Goal: Book appointment/travel/reservation

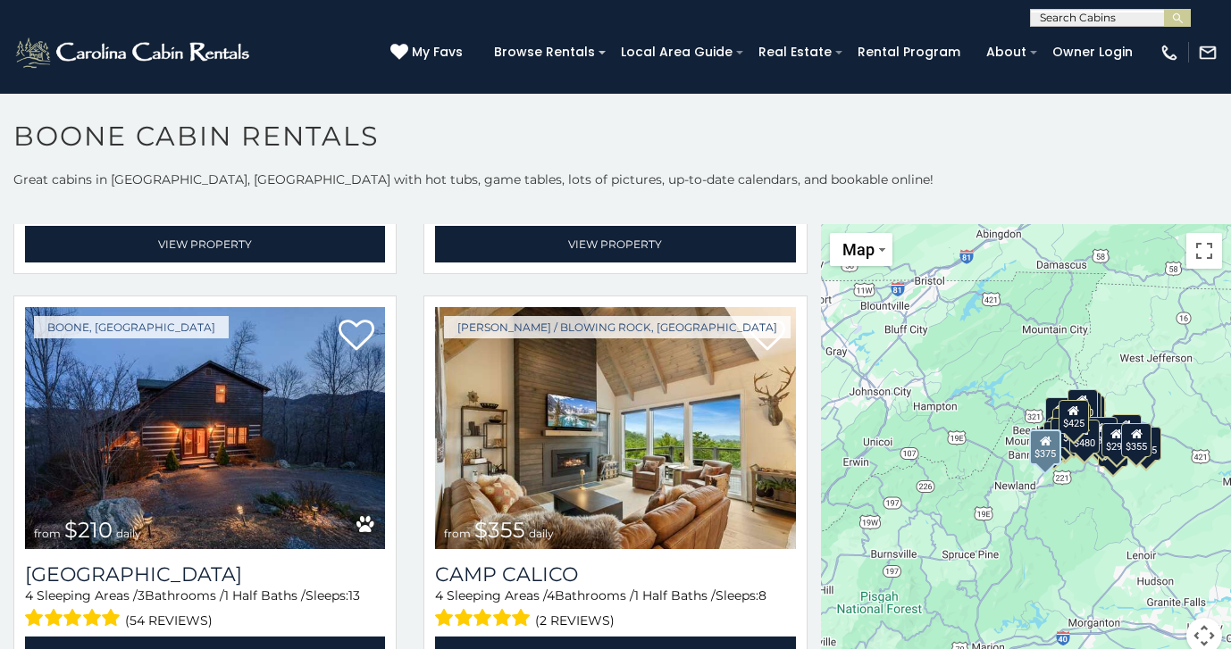
scroll to position [5742, 0]
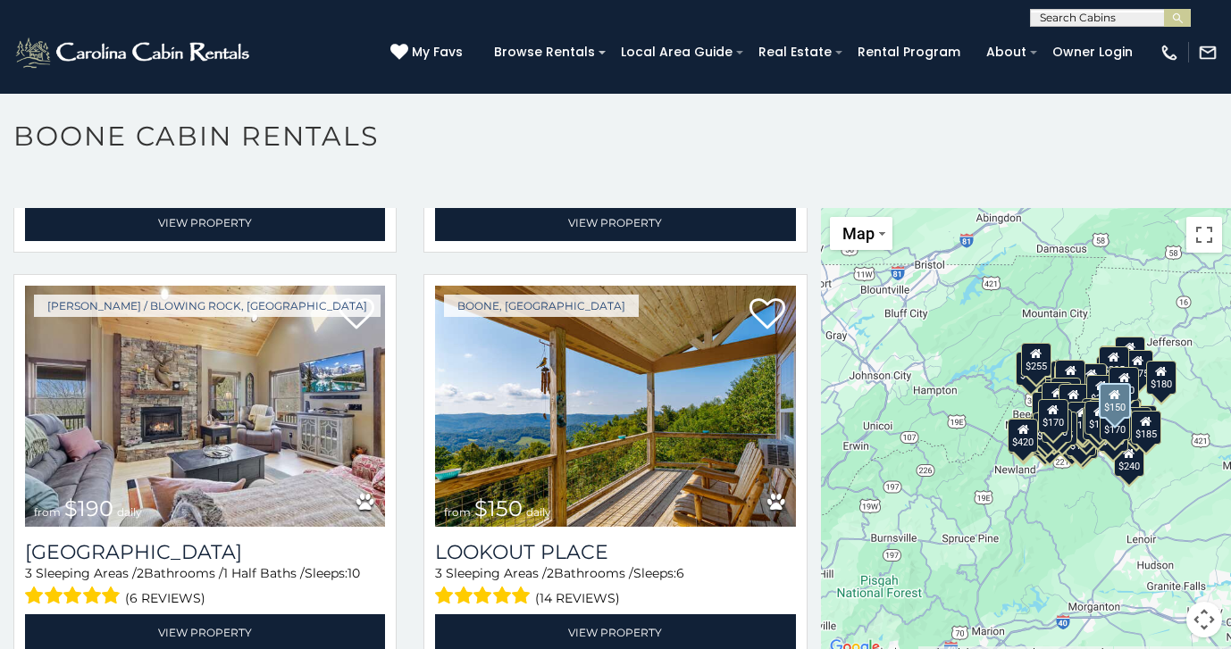
scroll to position [23512, 0]
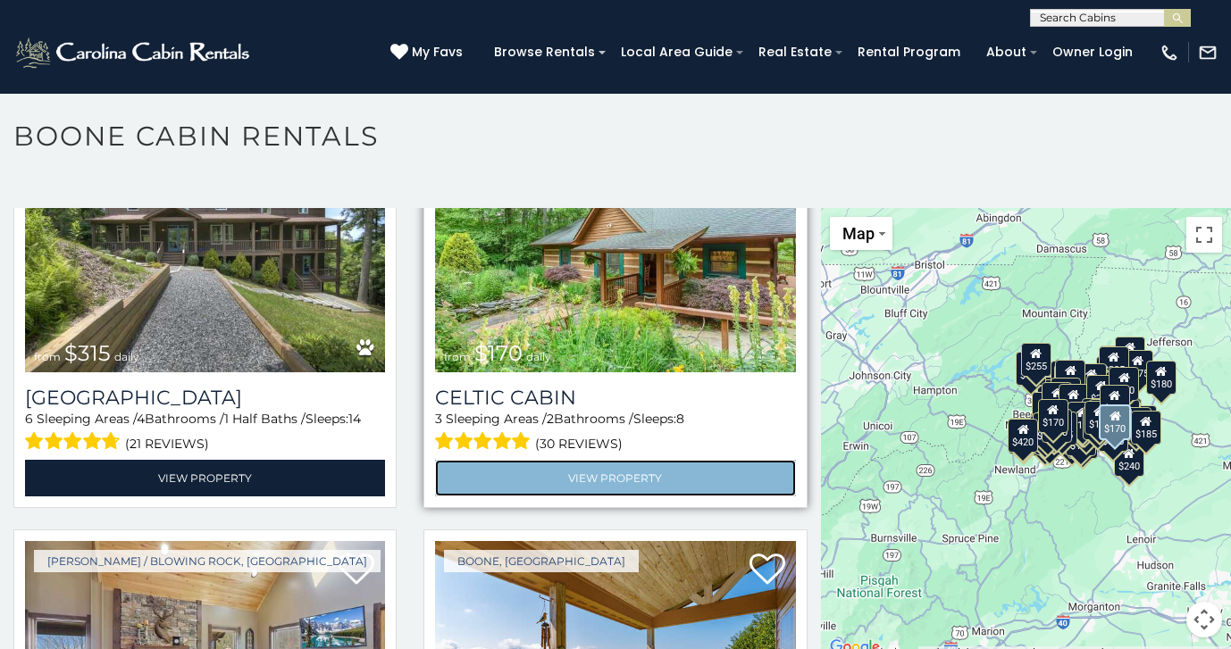
click at [605, 475] on link "View Property" at bounding box center [615, 478] width 360 height 37
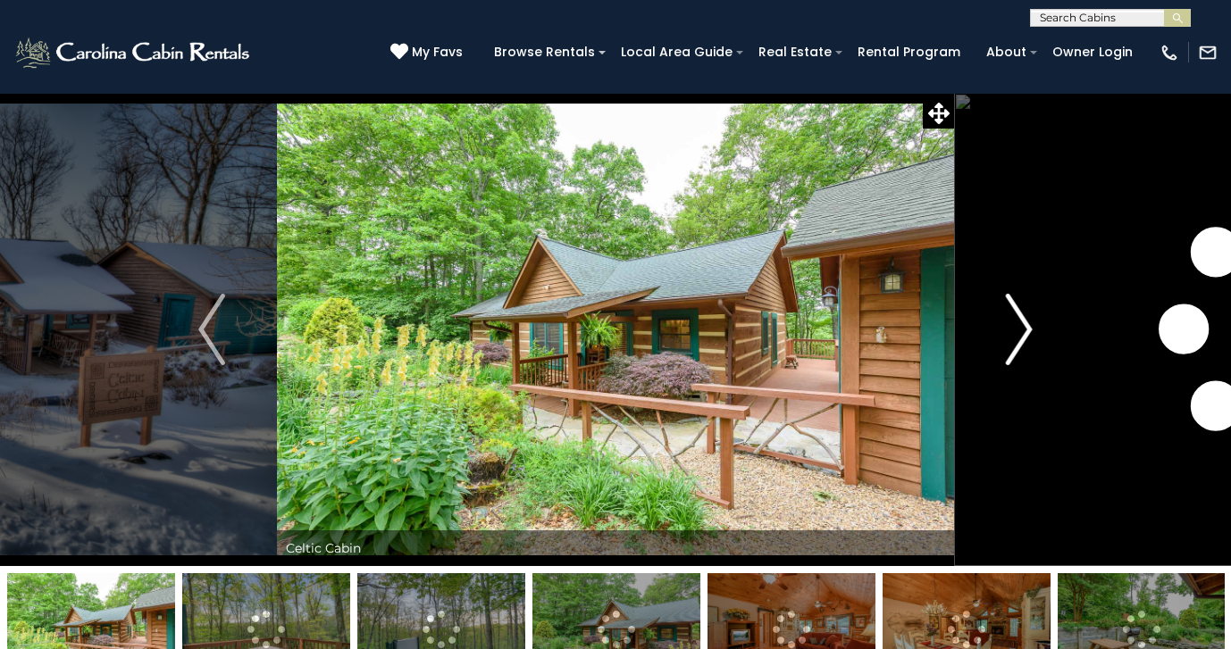
click at [1026, 325] on img "Next" at bounding box center [1019, 329] width 27 height 71
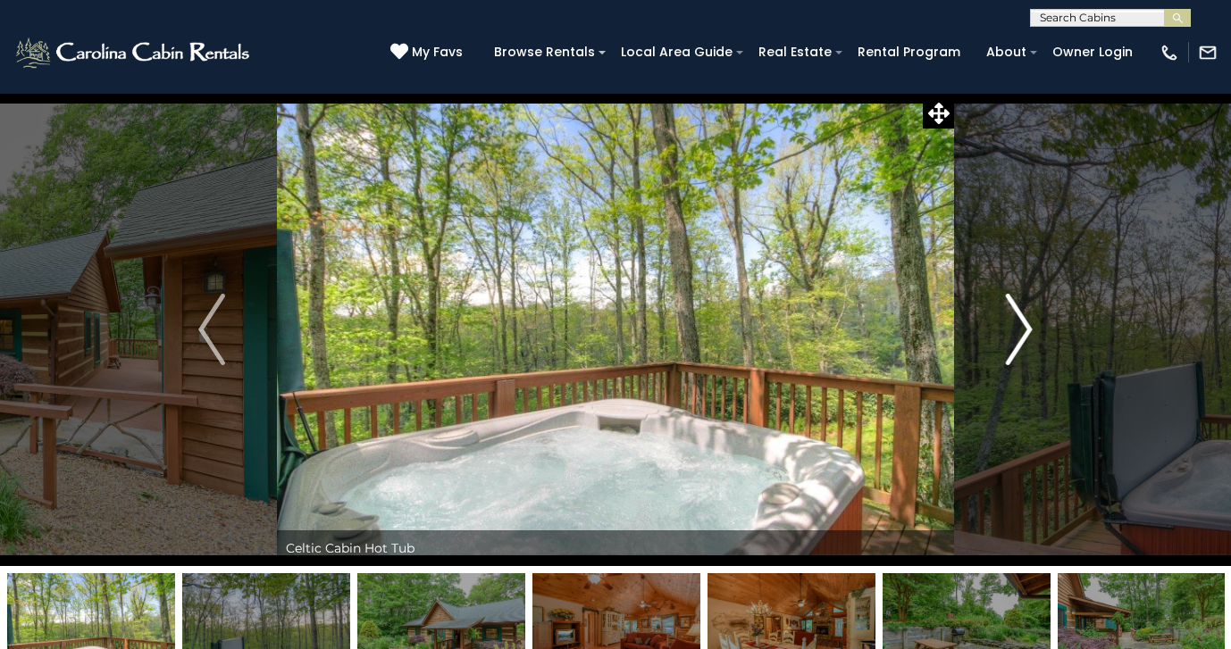
click at [1026, 325] on img "Next" at bounding box center [1019, 329] width 27 height 71
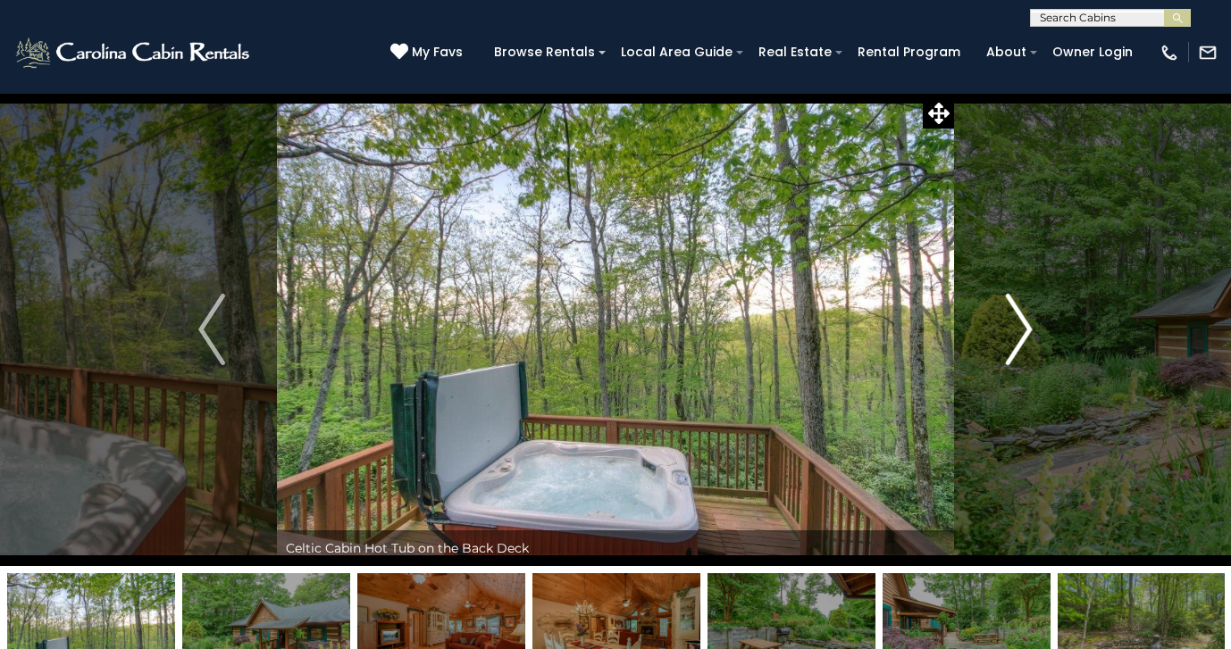
click at [1026, 325] on img "Next" at bounding box center [1019, 329] width 27 height 71
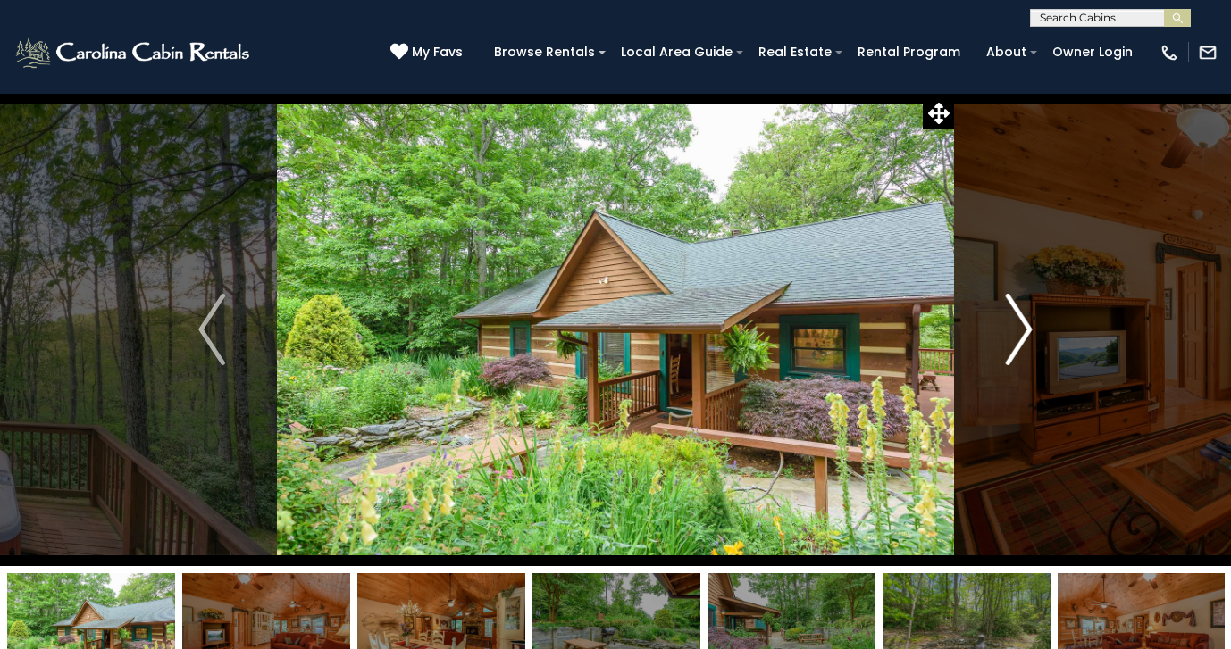
click at [1026, 325] on img "Next" at bounding box center [1019, 329] width 27 height 71
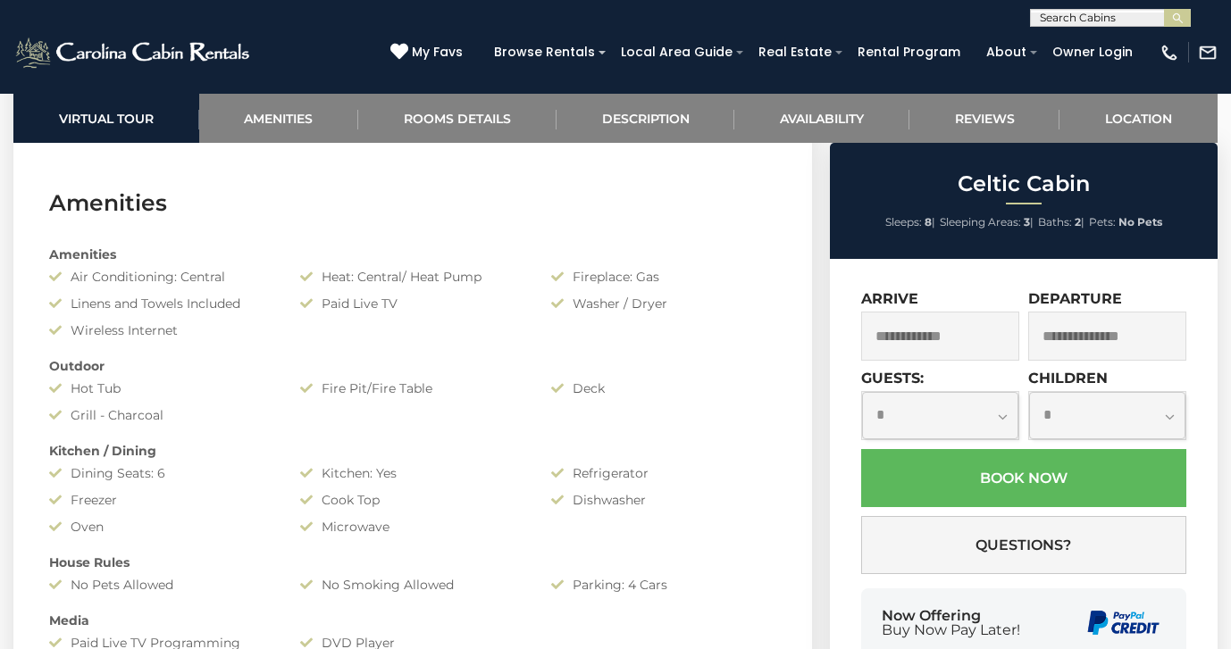
scroll to position [1268, 0]
